Goal: Transaction & Acquisition: Purchase product/service

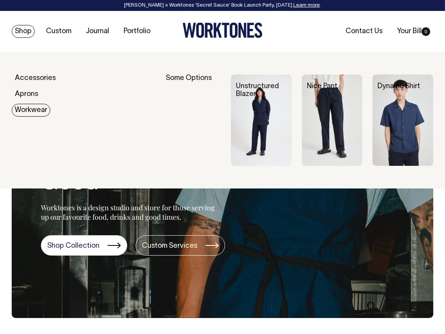
click at [25, 112] on link "Workwear" at bounding box center [31, 110] width 39 height 13
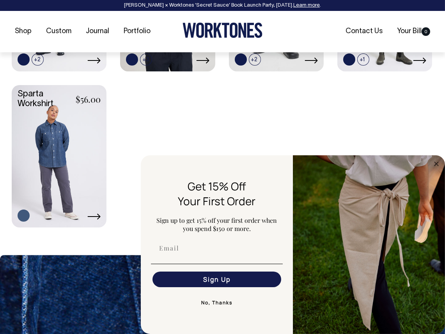
scroll to position [523, 0]
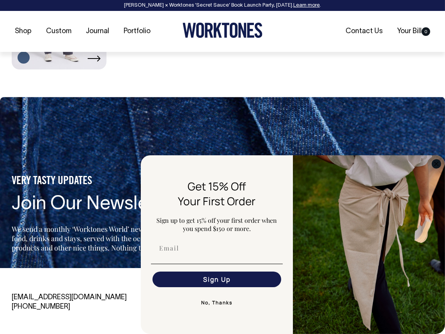
click at [433, 162] on circle "Close dialog" at bounding box center [436, 163] width 9 height 9
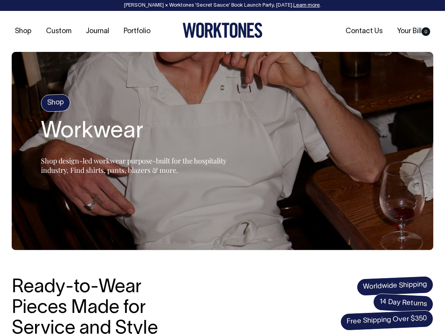
scroll to position [0, 0]
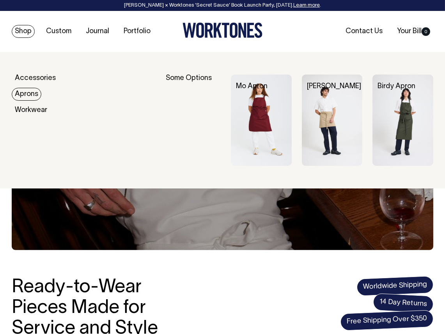
click at [33, 93] on link "Aprons" at bounding box center [27, 94] width 30 height 13
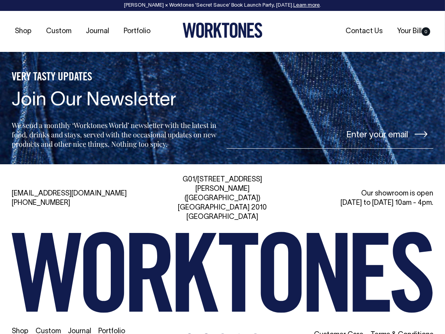
scroll to position [785, 0]
